Goal: Task Accomplishment & Management: Use online tool/utility

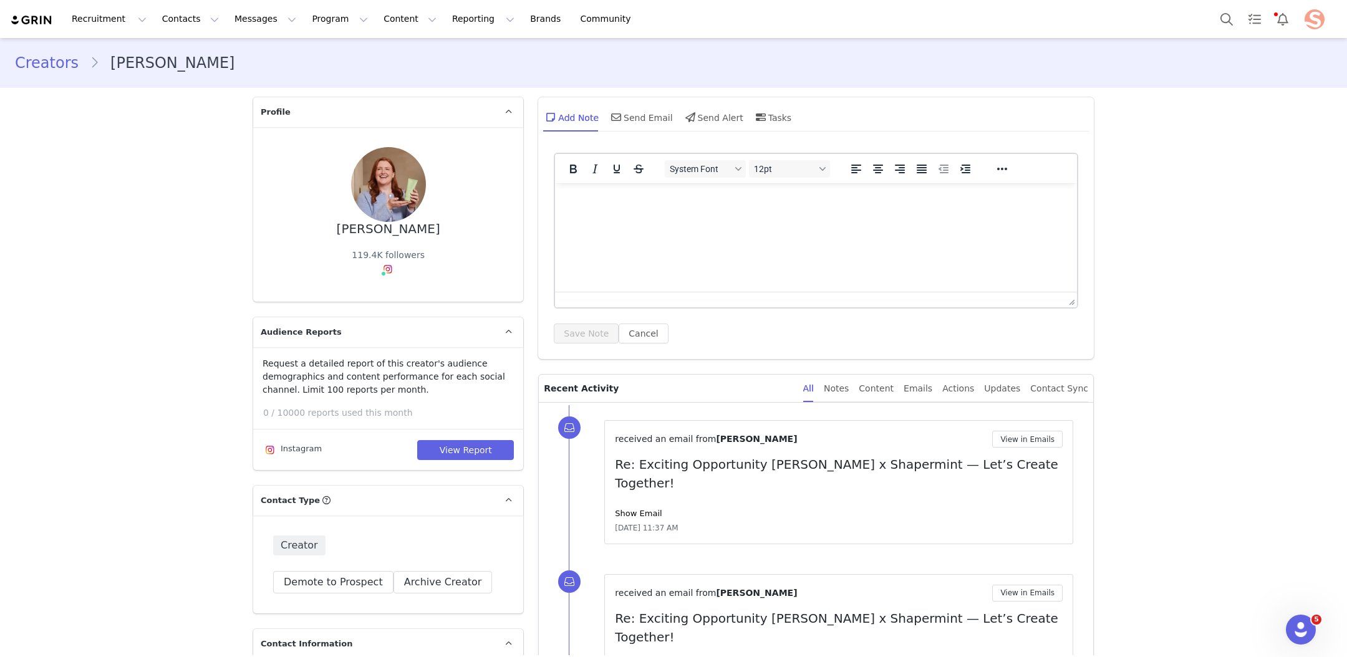
scroll to position [3757, 0]
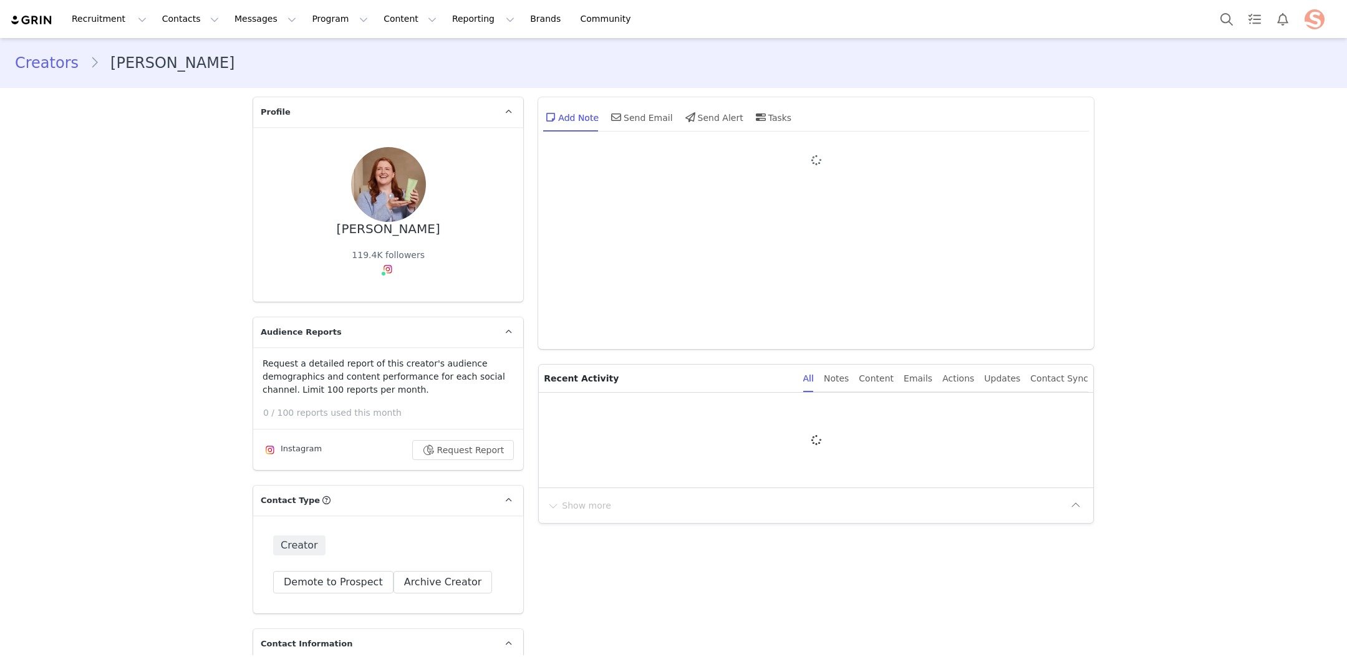
type input "+1 ([GEOGRAPHIC_DATA])"
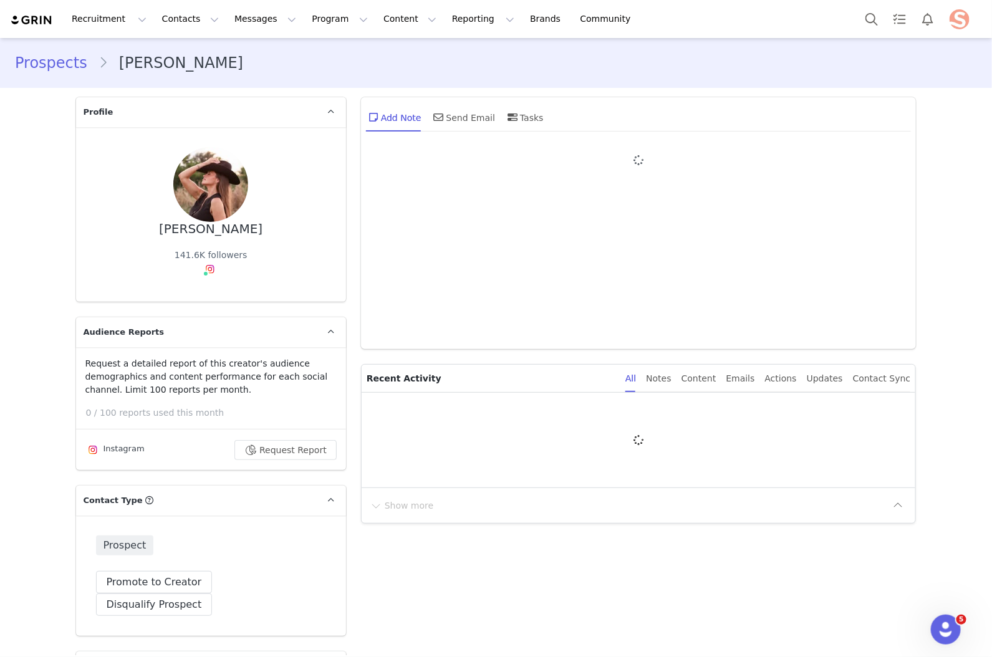
type input "+1 ([GEOGRAPHIC_DATA])"
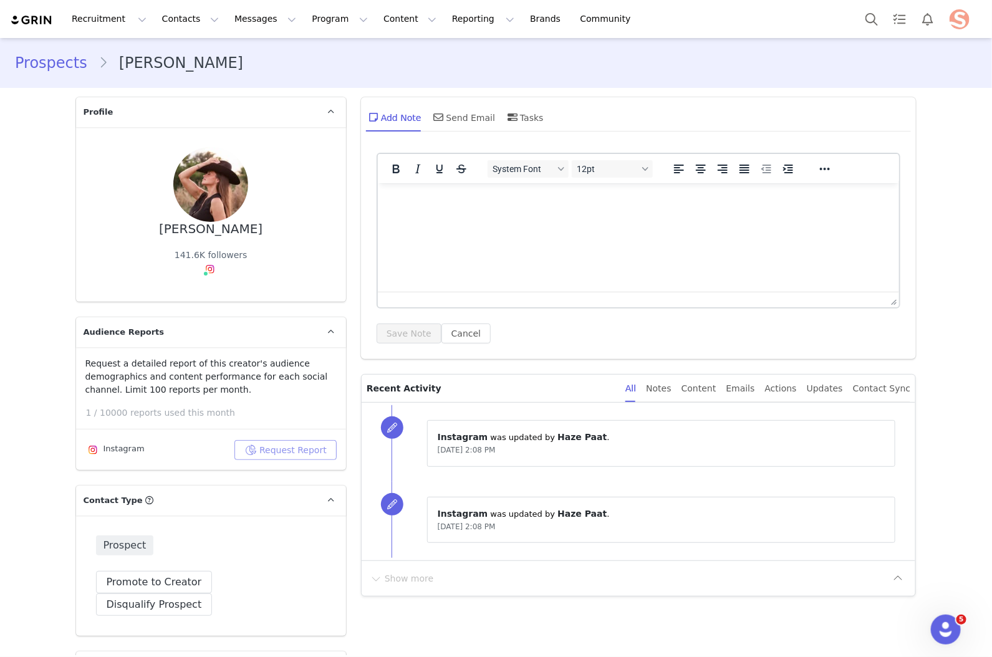
click at [298, 447] on button "Request Report" at bounding box center [286, 450] width 102 height 20
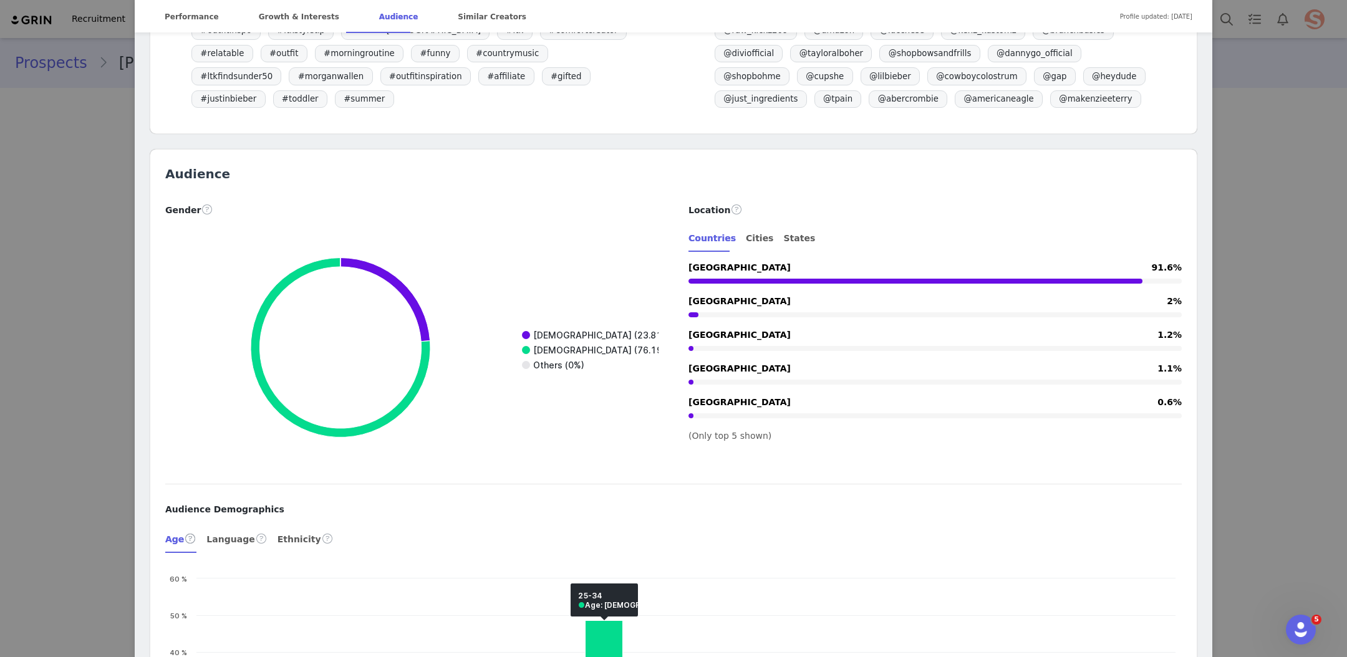
scroll to position [1383, 0]
